Goal: Task Accomplishment & Management: Manage account settings

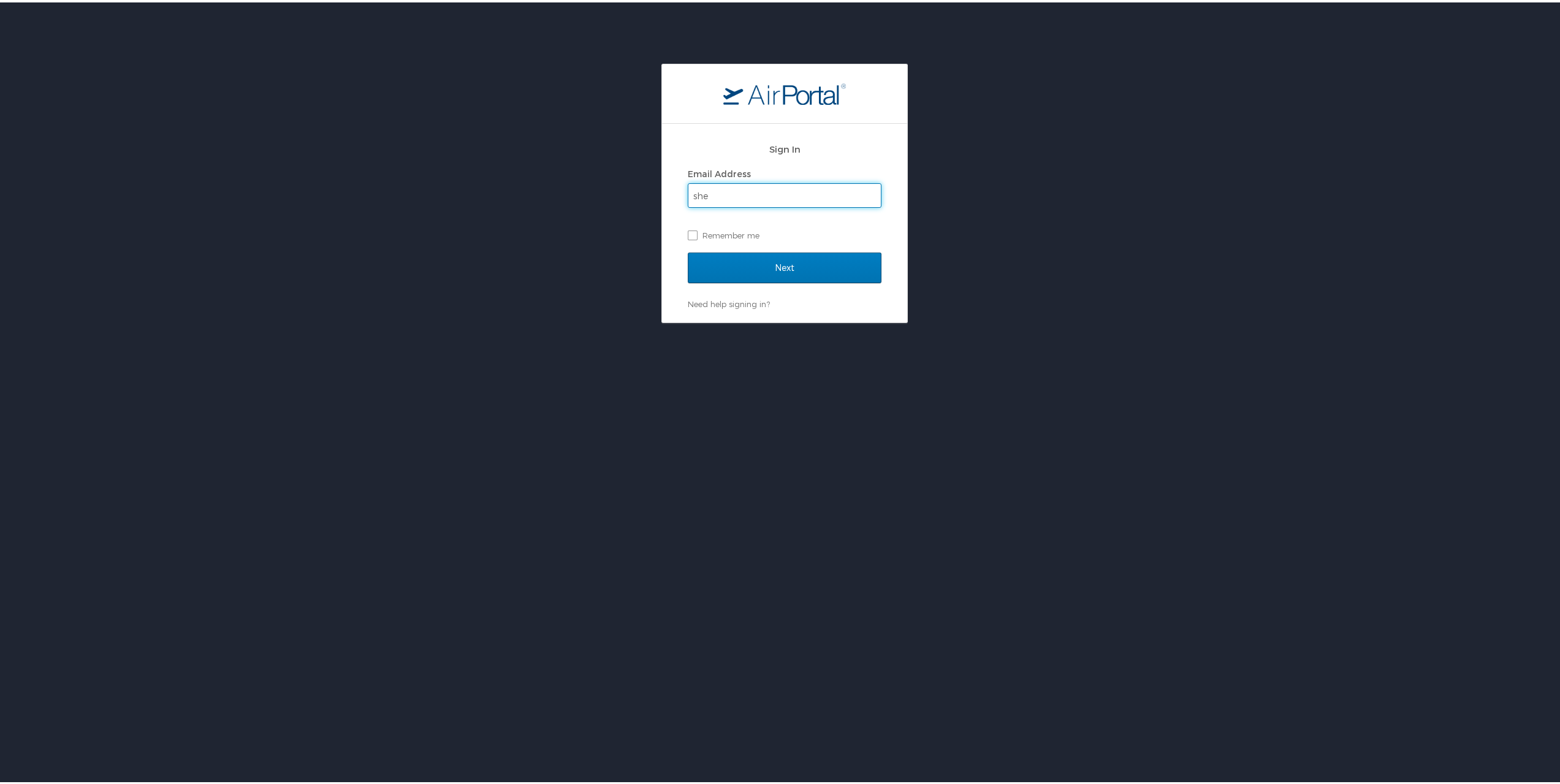
type input "[PERSON_NAME][EMAIL_ADDRESS][PERSON_NAME][DOMAIN_NAME]"
click at [820, 263] on input "Next" at bounding box center [784, 265] width 194 height 31
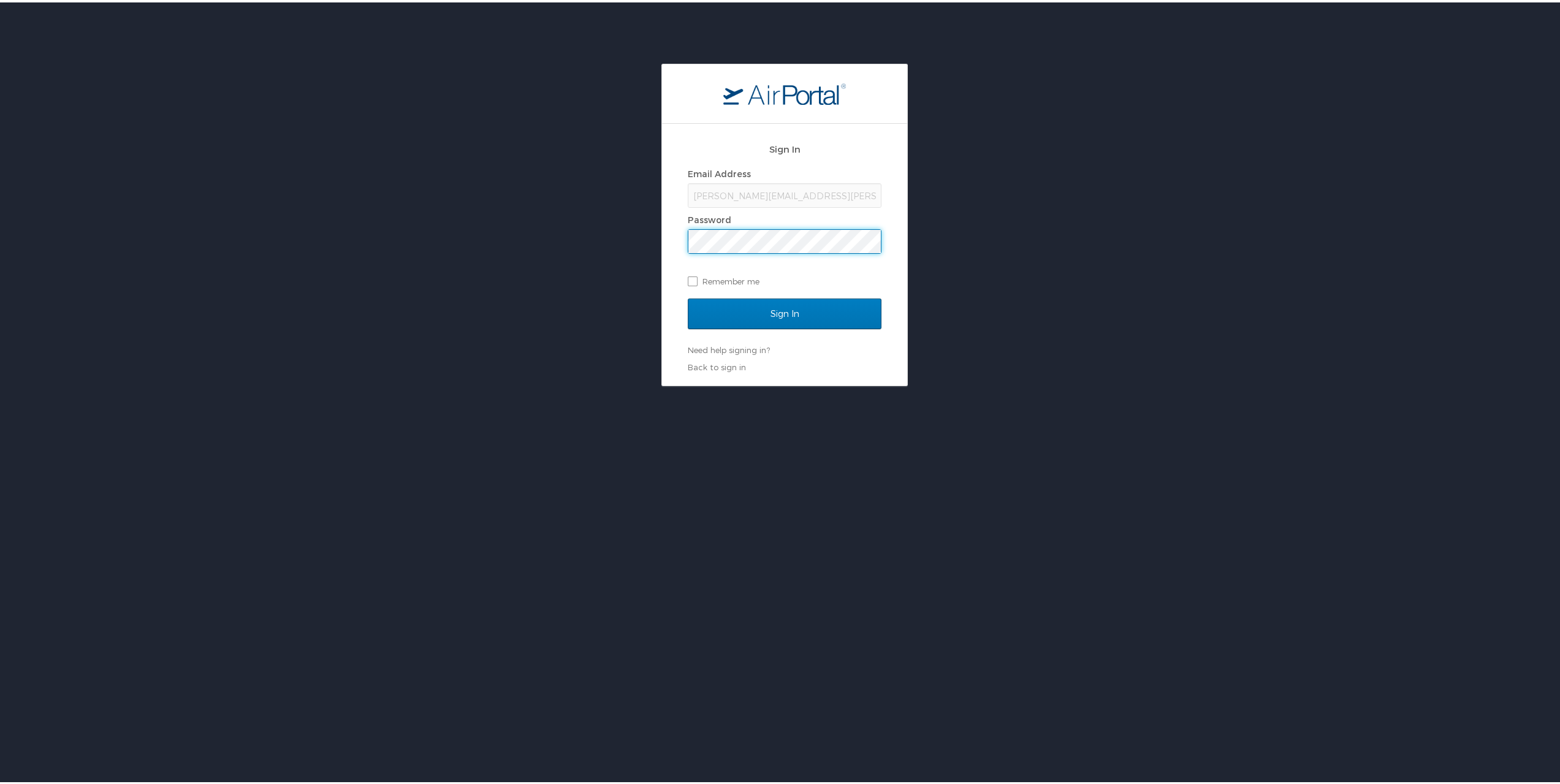
click at [688, 296] on input "Sign In" at bounding box center [784, 311] width 194 height 31
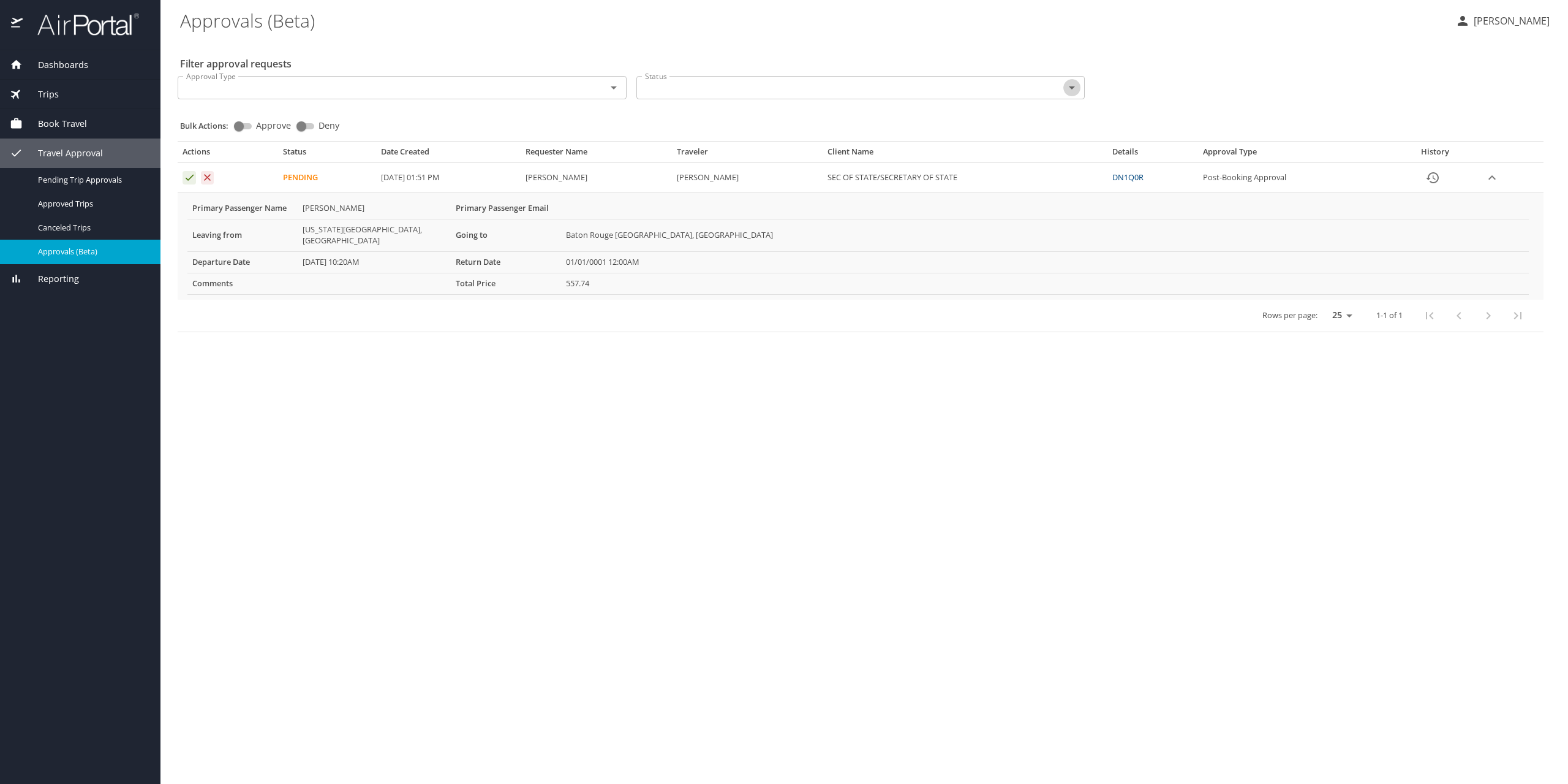
click at [1067, 88] on icon "Open" at bounding box center [1072, 87] width 15 height 15
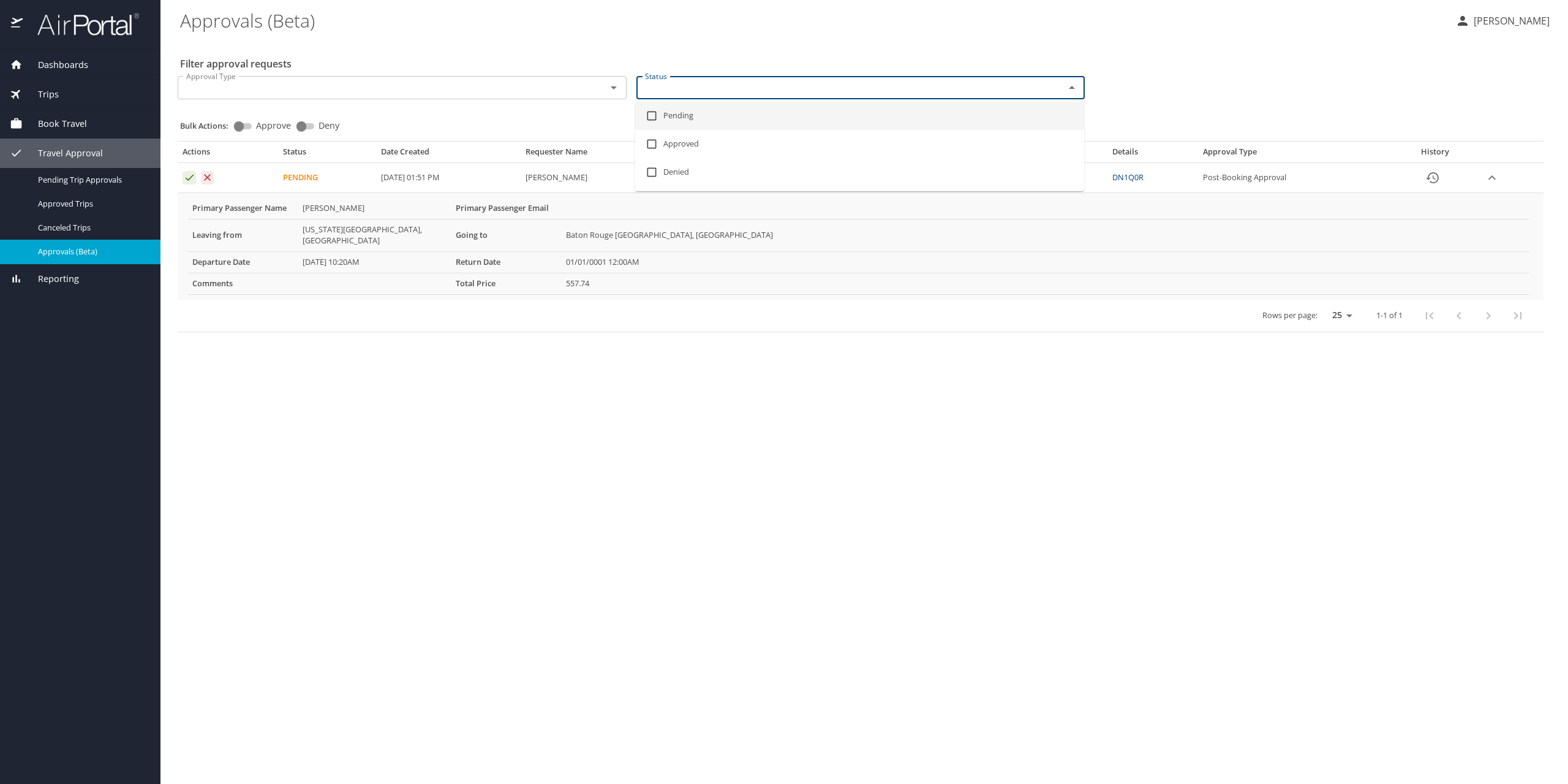
click at [948, 128] on li "Pending" at bounding box center [860, 116] width 449 height 29
checkbox input "true"
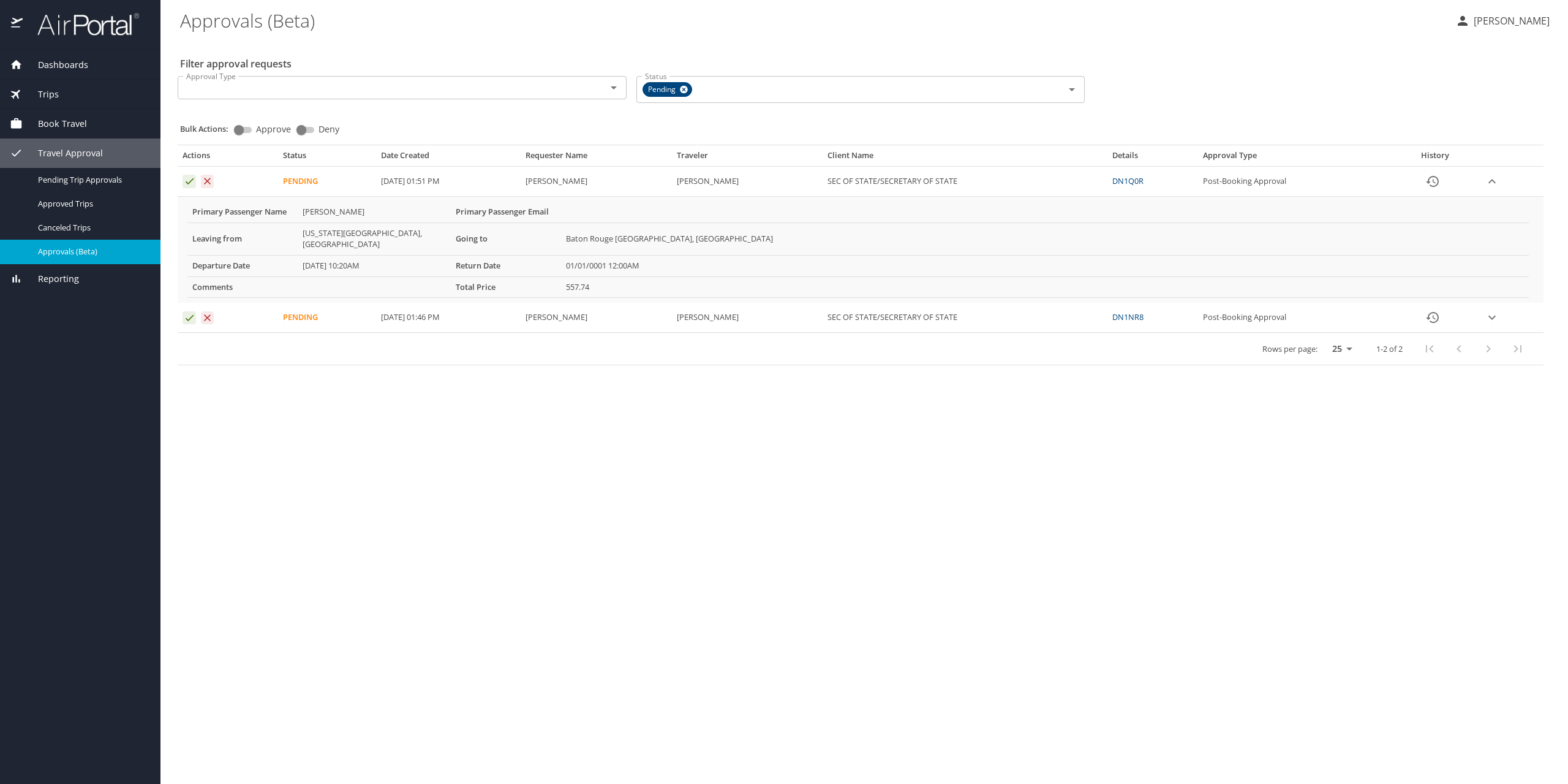
click at [781, 450] on main "Approvals (Beta) Sherry Arnold Filter approval requests Approval Type Approval …" at bounding box center [864, 392] width 1407 height 784
click at [1496, 310] on icon "expand row" at bounding box center [1491, 318] width 15 height 15
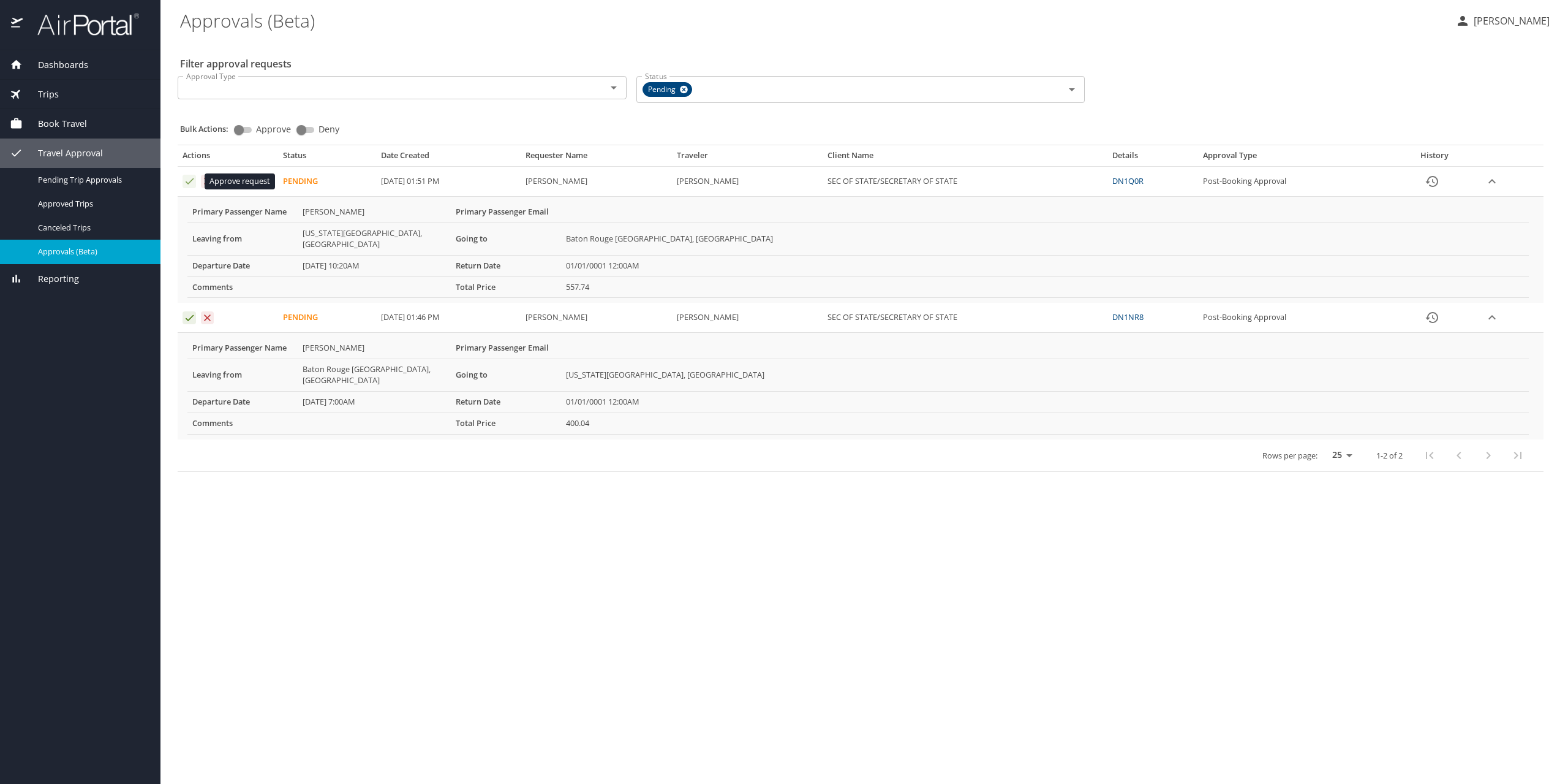
click at [188, 180] on icon "Approval table" at bounding box center [189, 181] width 11 height 11
click at [189, 181] on icon "Approval table" at bounding box center [189, 181] width 11 height 11
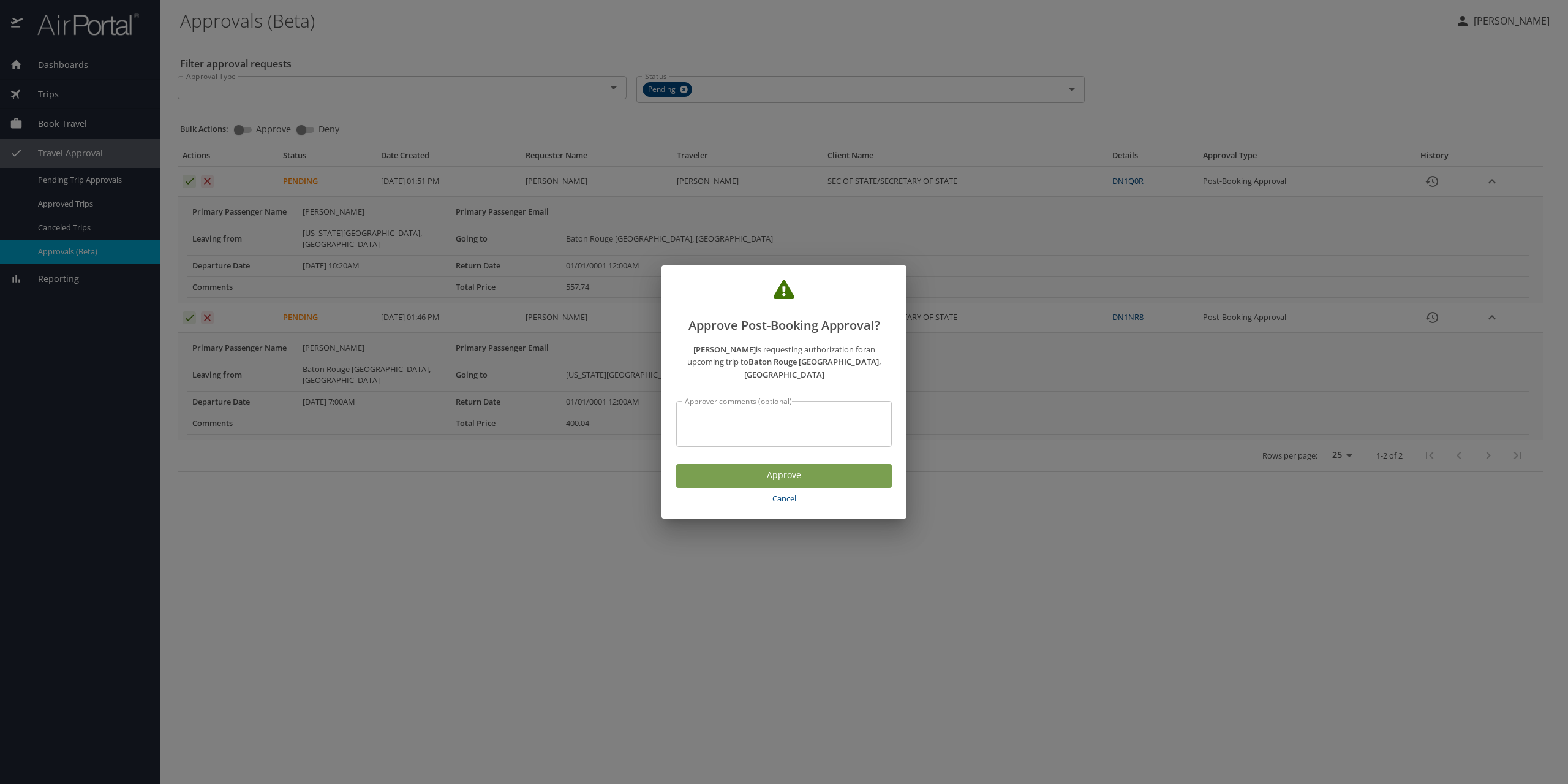
click at [815, 468] on span "Approve" at bounding box center [784, 474] width 196 height 16
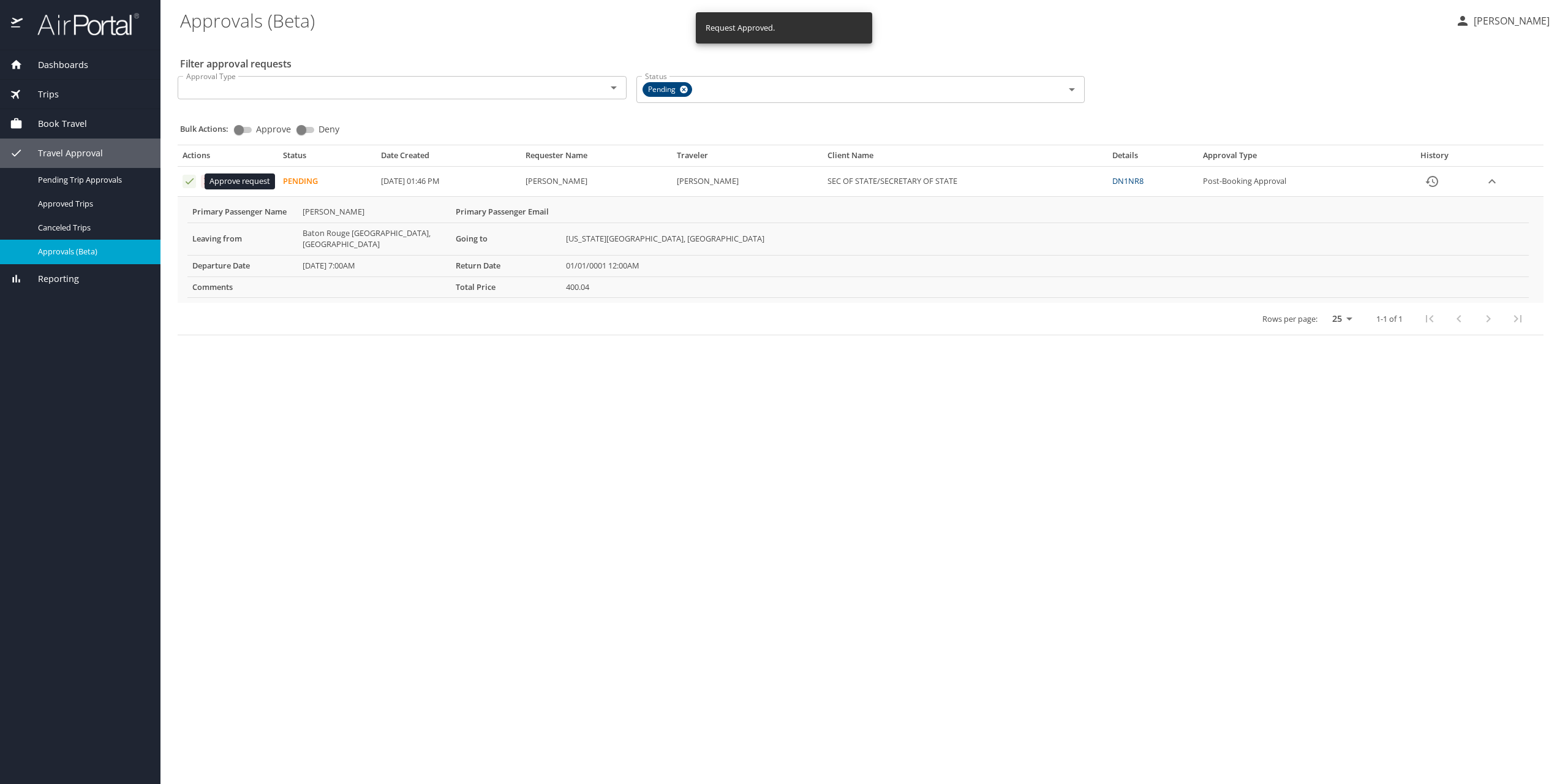
click at [184, 182] on icon "Approval table" at bounding box center [189, 181] width 11 height 11
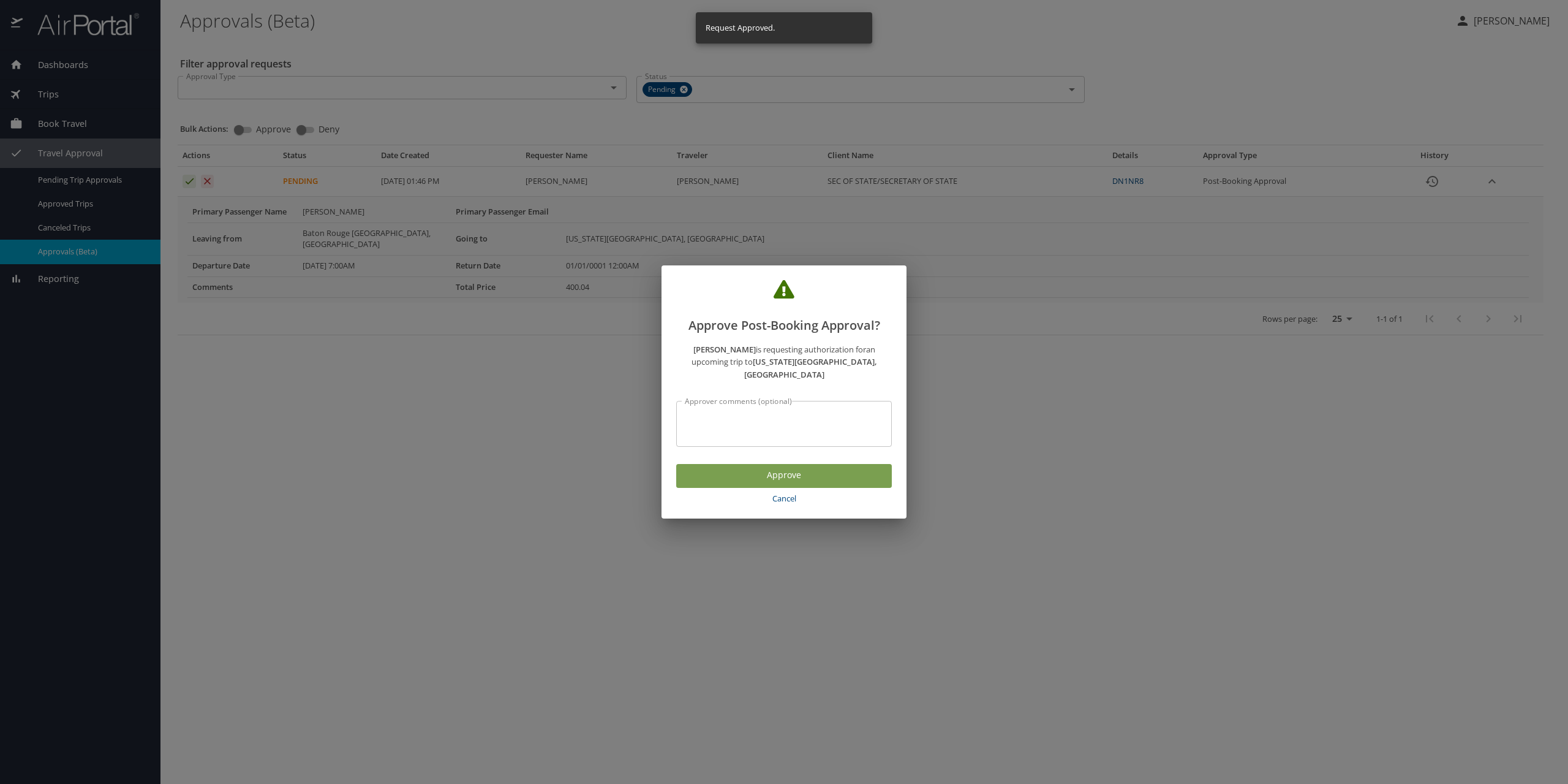
click at [802, 467] on span "Approve" at bounding box center [784, 474] width 196 height 16
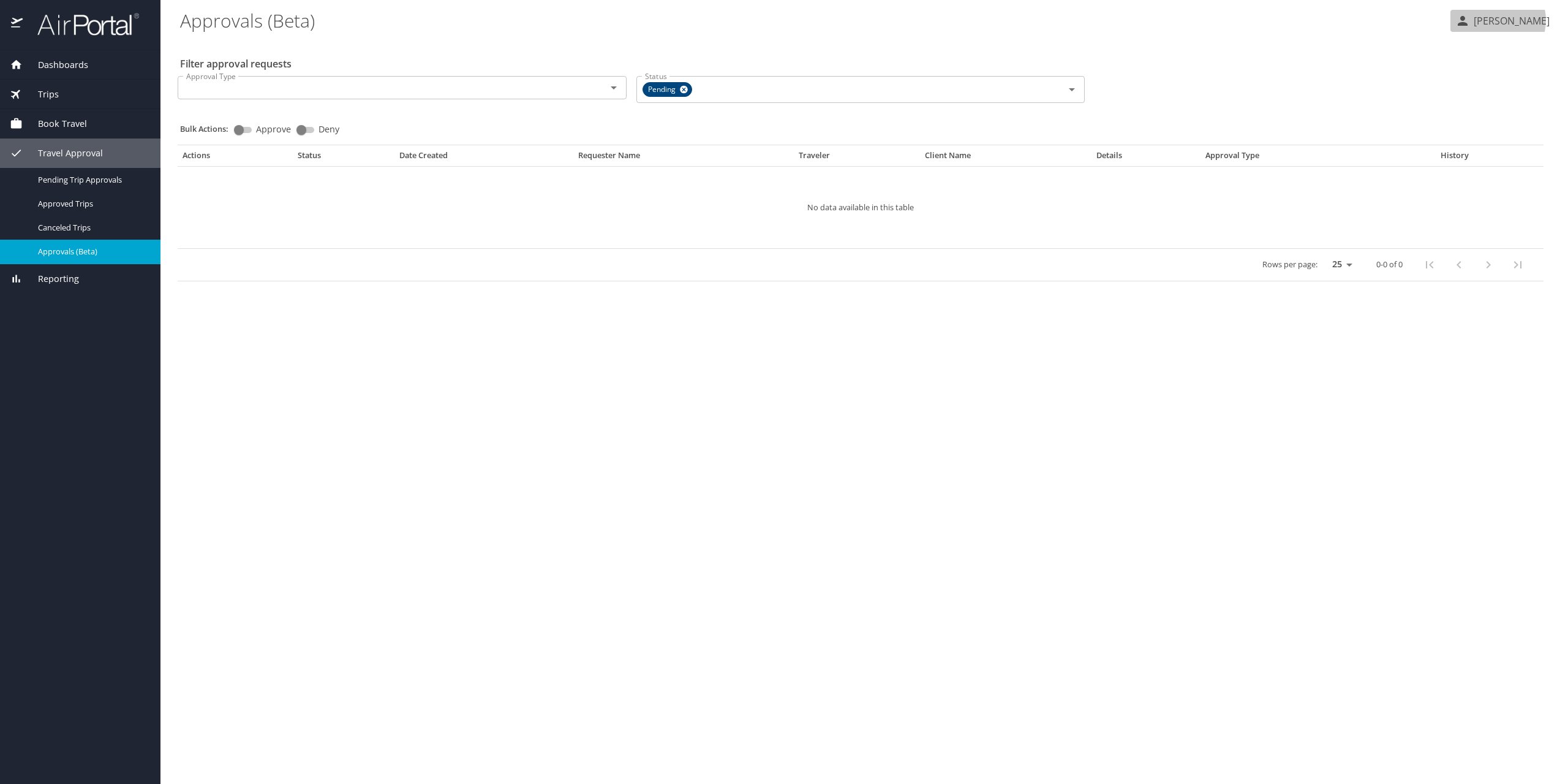
click at [1508, 20] on p "Sherry Arnold" at bounding box center [1509, 21] width 80 height 15
click at [1479, 136] on li "Sign out" at bounding box center [1495, 137] width 125 height 22
